Goal: Task Accomplishment & Management: Manage account settings

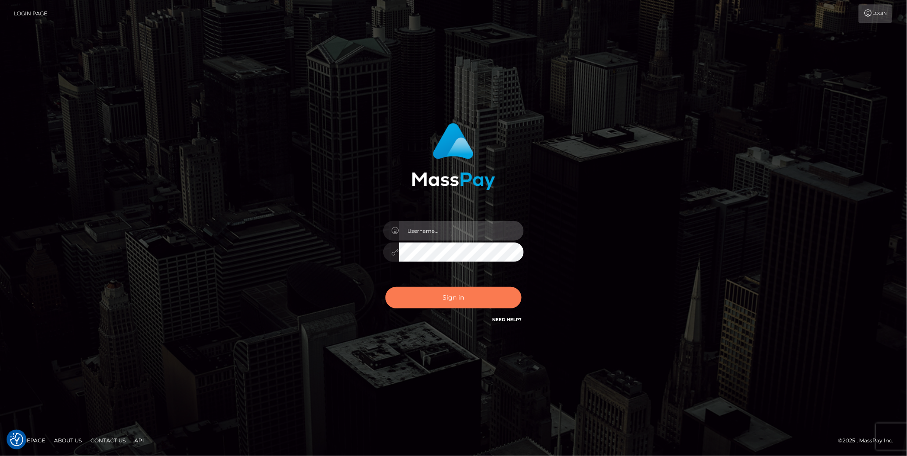
type input "cheli"
click at [440, 299] on button "Sign in" at bounding box center [453, 298] width 136 height 22
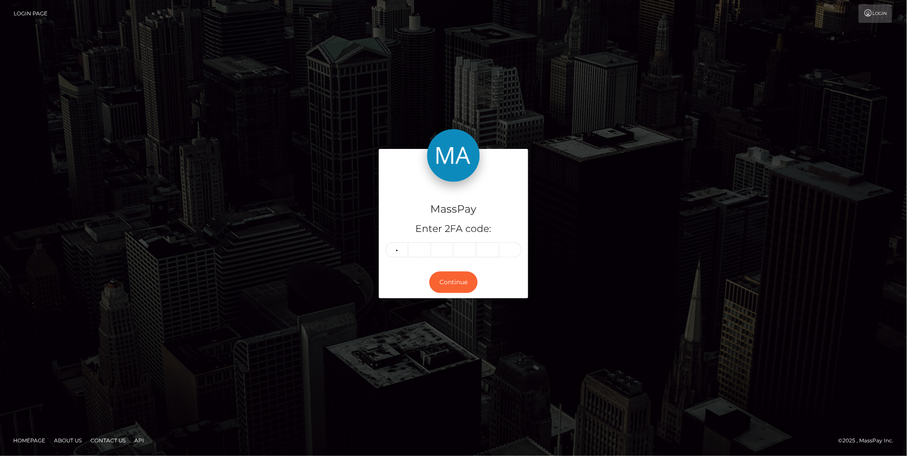
type input "7"
type input "4"
type input "1"
type input "8"
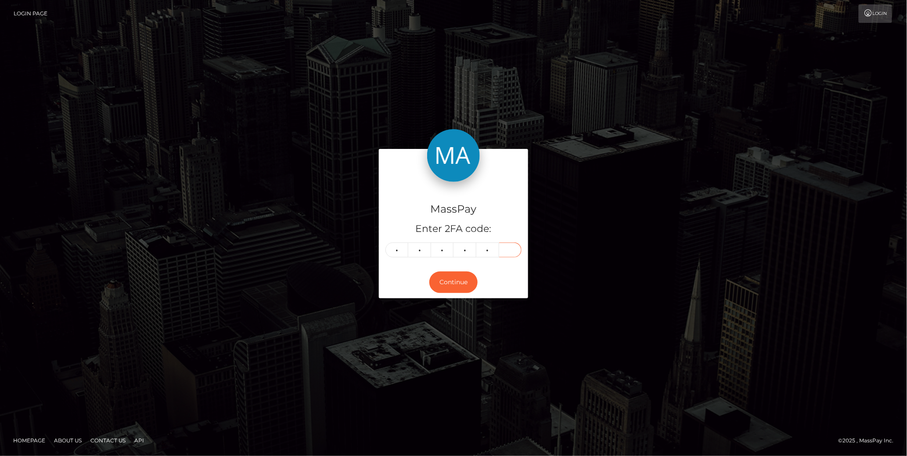
type input "8"
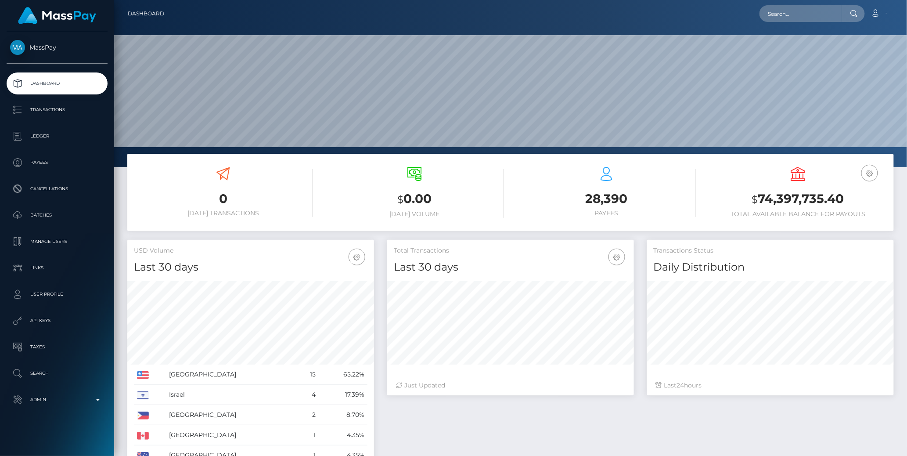
scroll to position [155, 247]
